Goal: Information Seeking & Learning: Learn about a topic

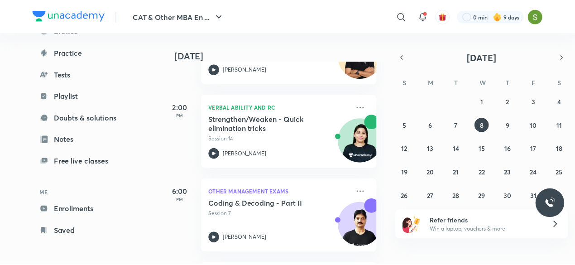
scroll to position [274, 0]
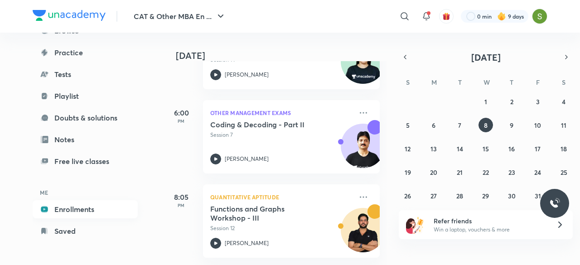
click at [86, 204] on link "Enrollments" at bounding box center [85, 209] width 105 height 18
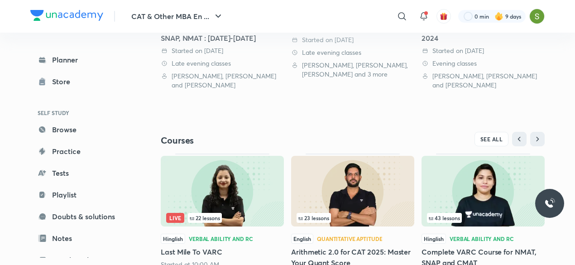
scroll to position [358, 0]
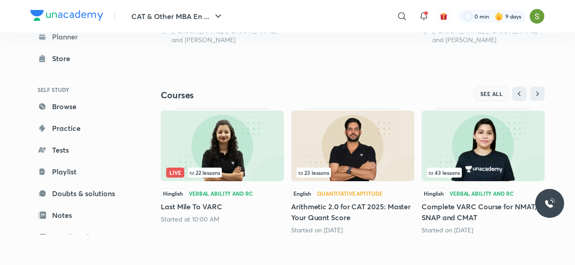
click at [495, 91] on span "SEE ALL" at bounding box center [492, 94] width 23 height 6
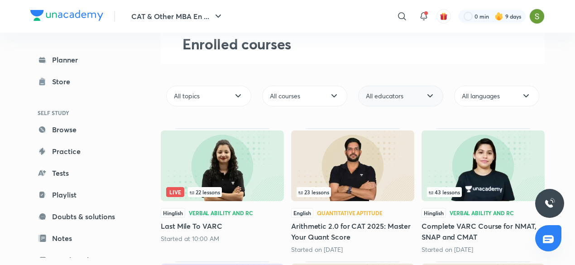
scroll to position [48, 0]
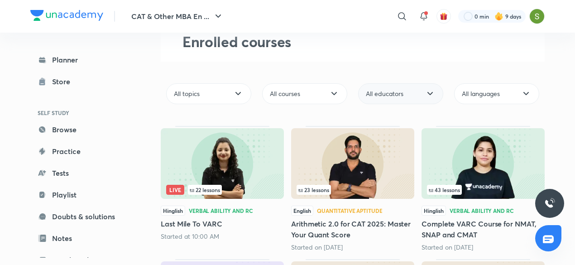
click at [429, 86] on div "All educators" at bounding box center [400, 93] width 85 height 21
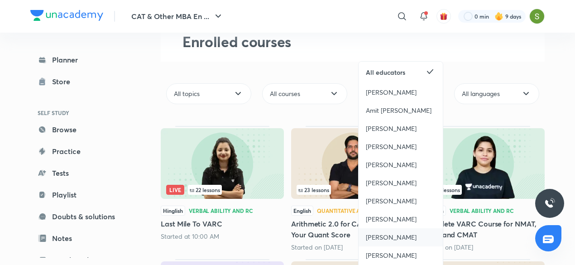
click at [385, 239] on span "[PERSON_NAME]" at bounding box center [391, 237] width 51 height 9
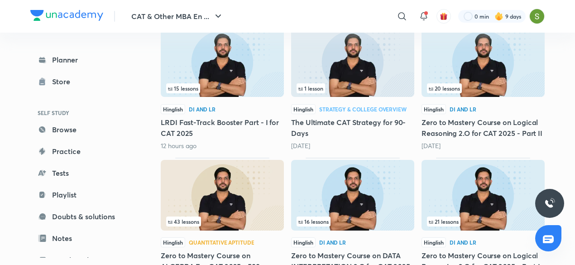
scroll to position [294, 0]
click at [242, 193] on img at bounding box center [222, 194] width 123 height 71
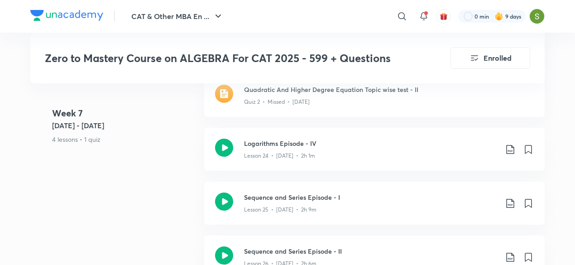
scroll to position [2152, 0]
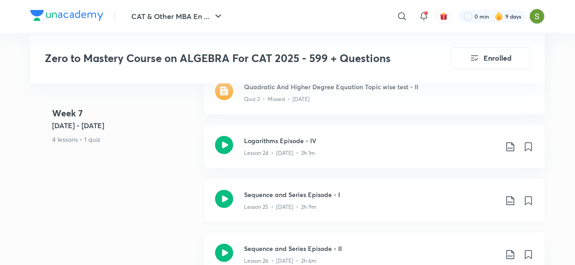
click at [229, 190] on icon at bounding box center [224, 199] width 18 height 18
click at [431, 15] on div at bounding box center [424, 16] width 18 height 18
click at [140, 14] on button "CAT & Other MBA En ..." at bounding box center [177, 16] width 103 height 18
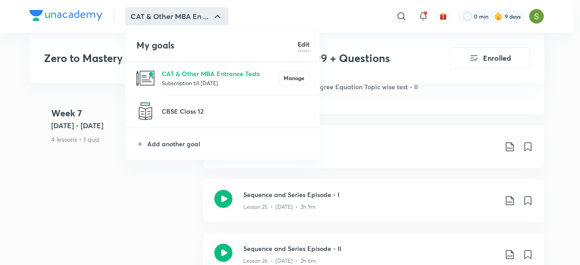
click at [168, 80] on p "Subscription till 8 Feb 2026" at bounding box center [220, 82] width 117 height 9
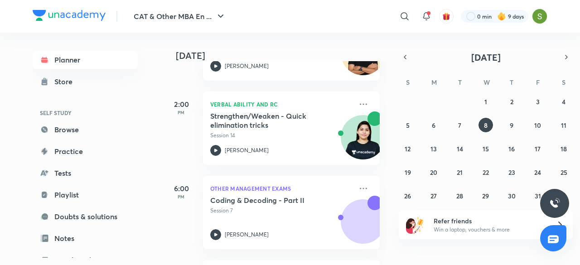
scroll to position [274, 0]
